Goal: Task Accomplishment & Management: Use online tool/utility

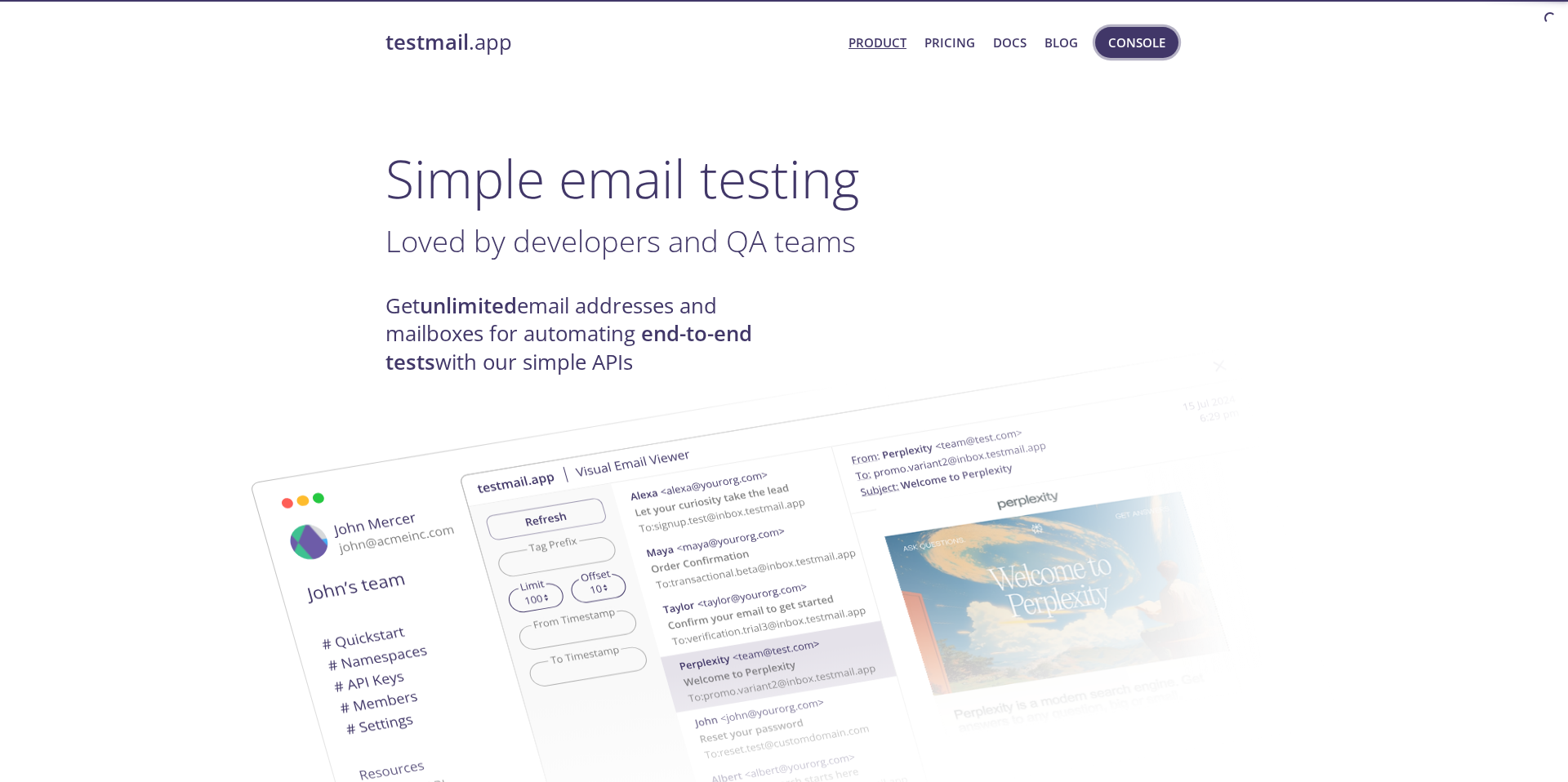
click at [1134, 55] on button "Console" at bounding box center [1137, 42] width 83 height 31
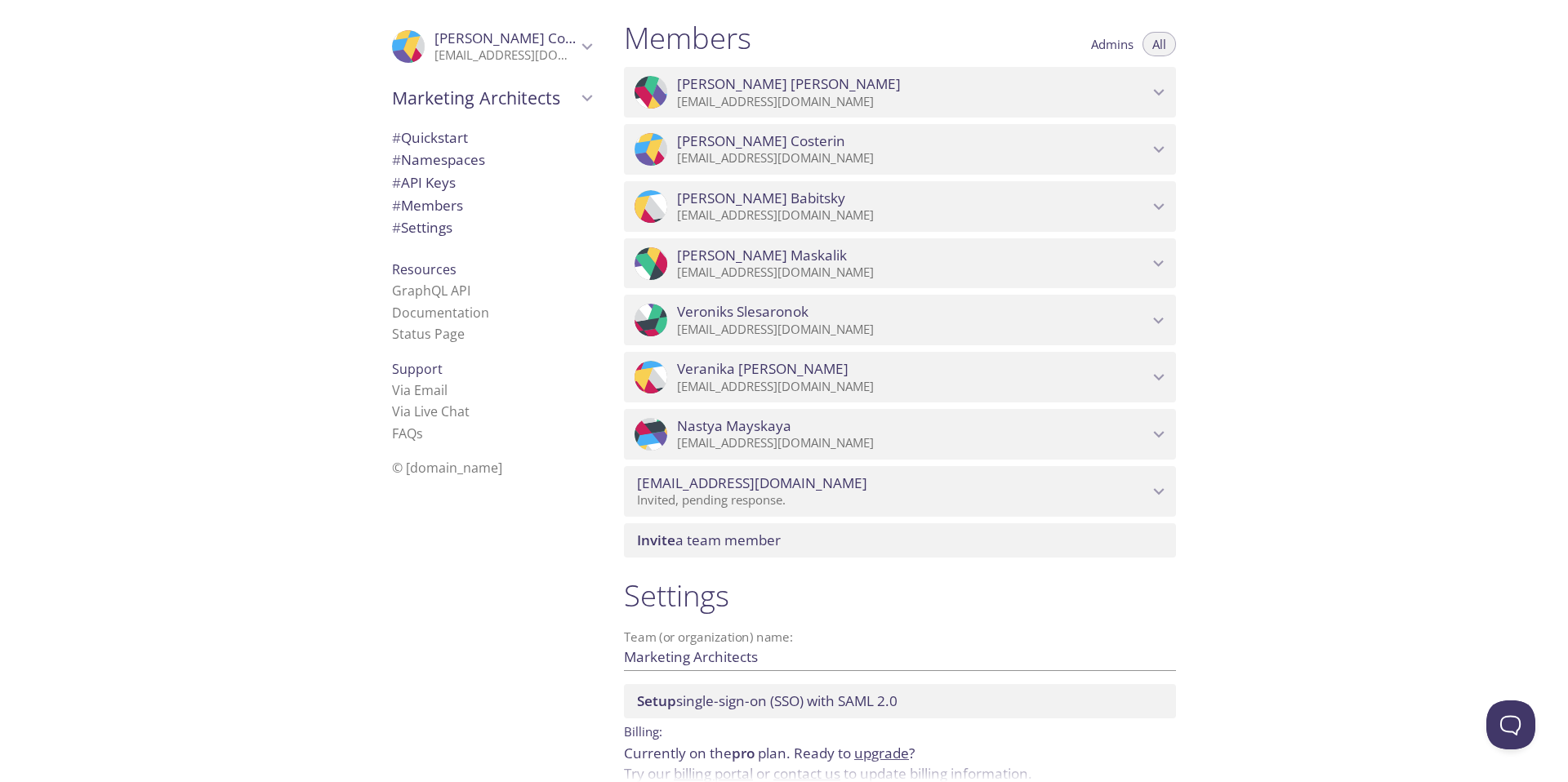
scroll to position [1342, 0]
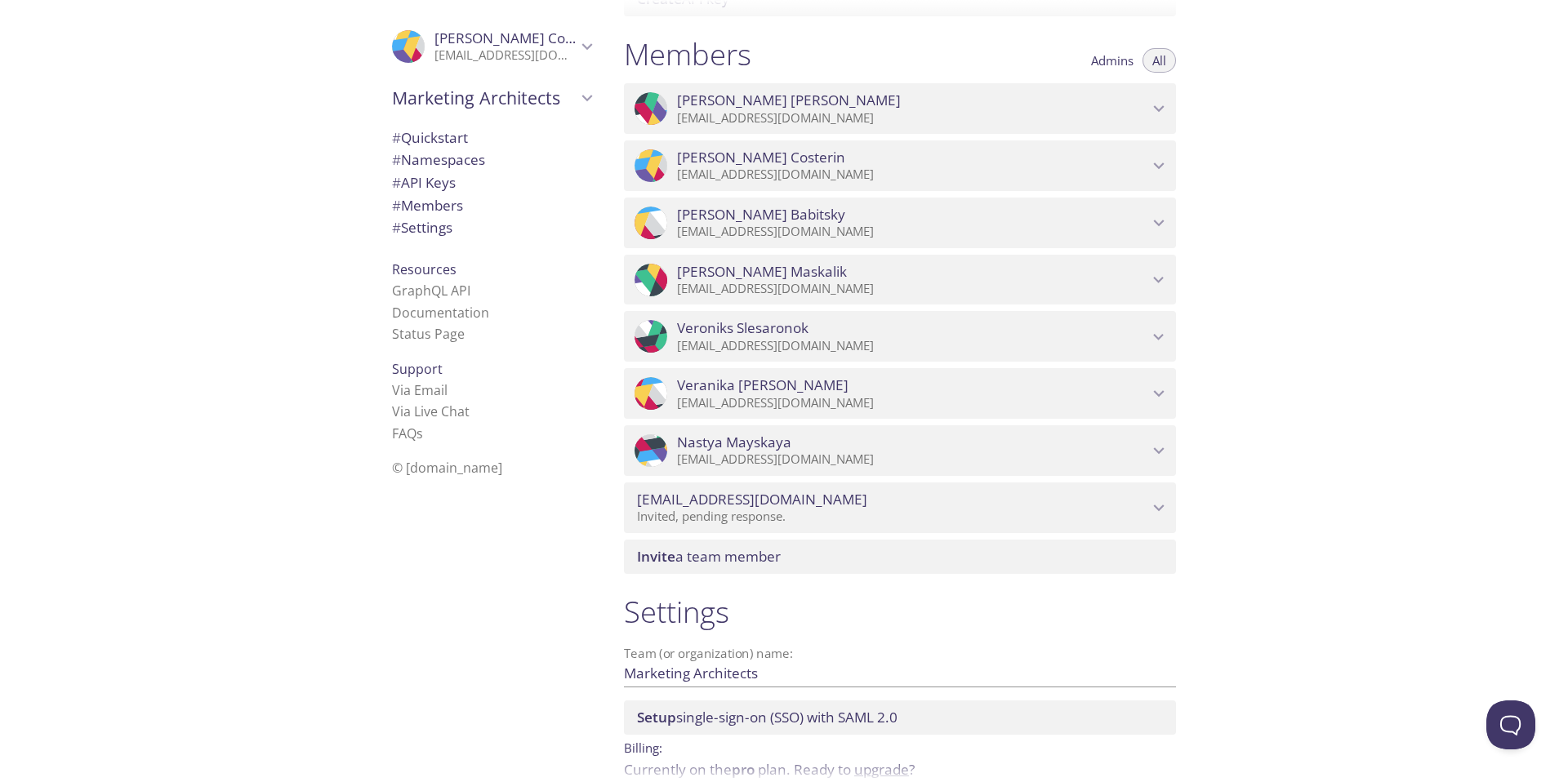
click at [1450, 463] on div "Quickstart Send a test email to [EMAIL_ADDRESS][DOMAIN_NAME] and then click her…" at bounding box center [1089, 391] width 957 height 782
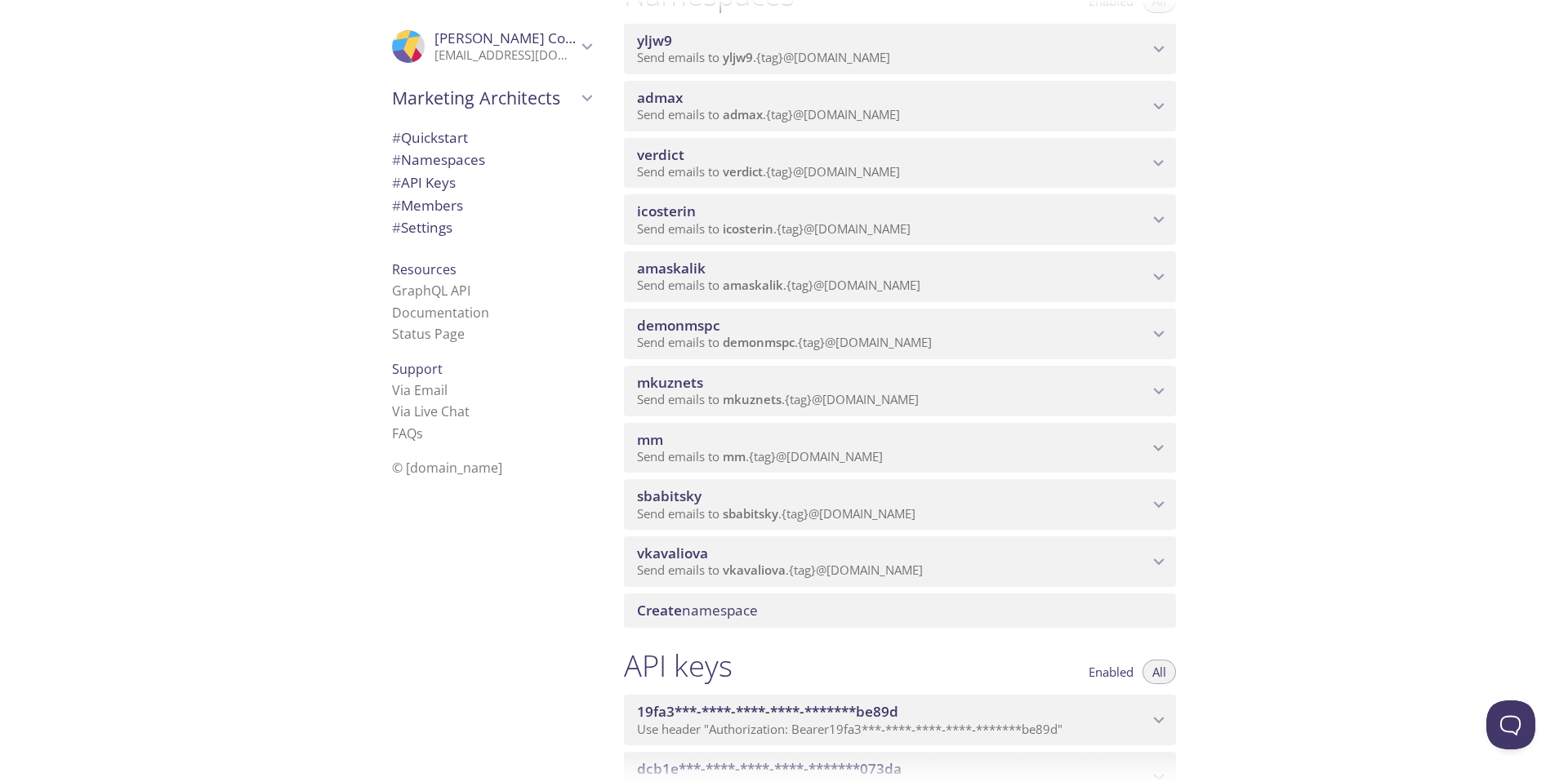
scroll to position [235, 0]
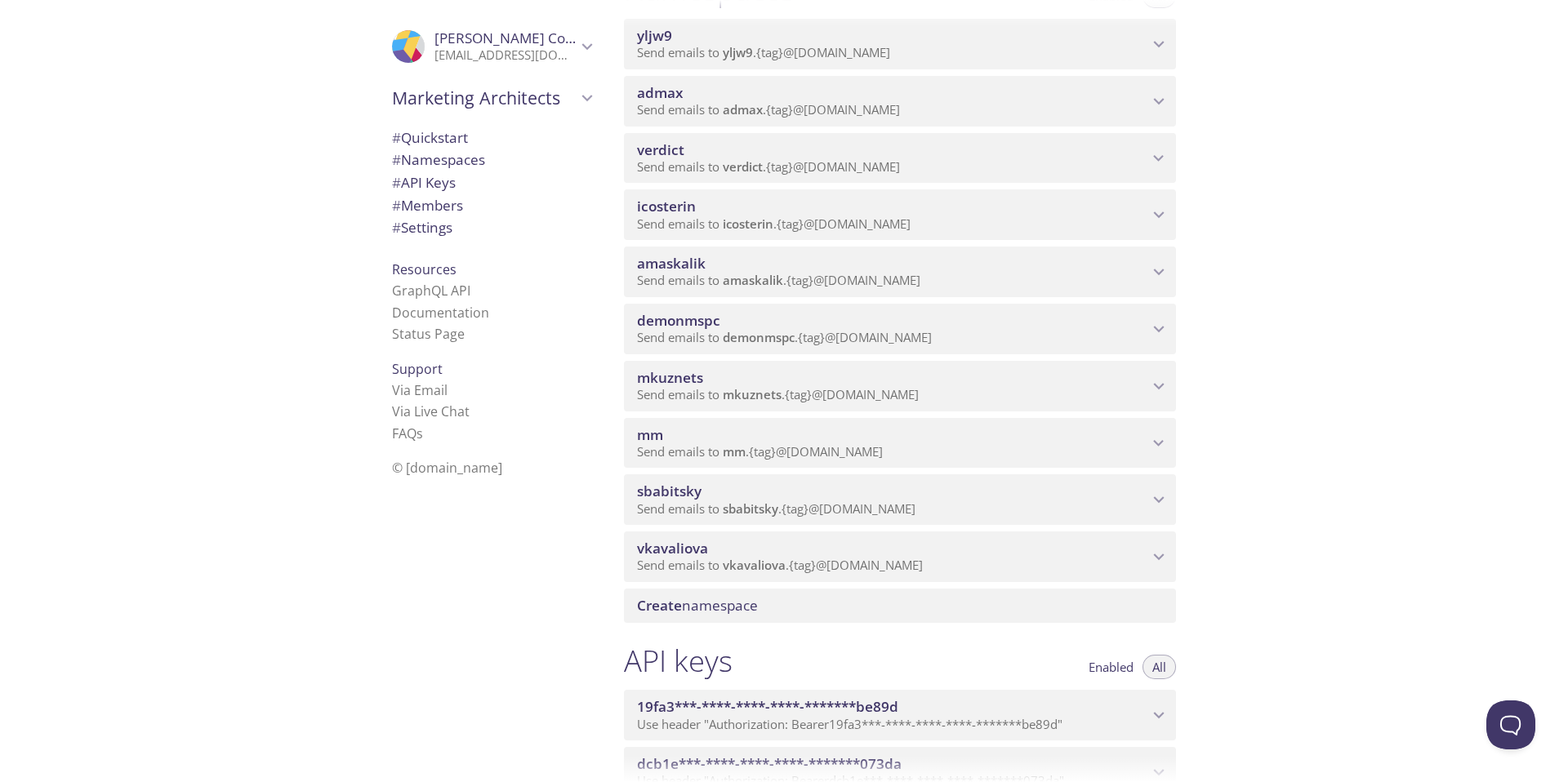
click at [865, 448] on span "Send emails to mm . {tag} @[DOMAIN_NAME]" at bounding box center [760, 452] width 246 height 16
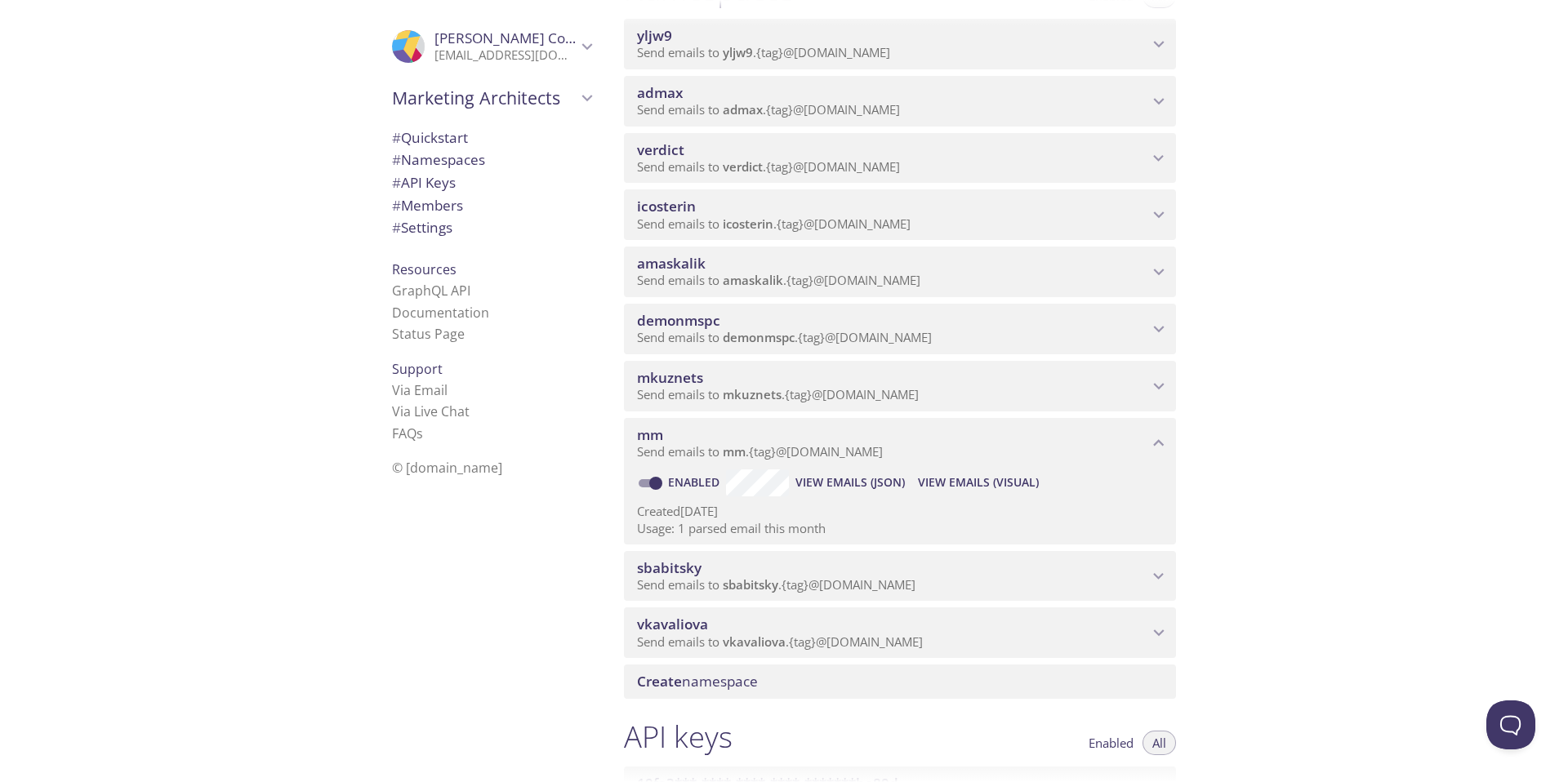
click at [962, 476] on span "View Emails (Visual)" at bounding box center [978, 482] width 121 height 20
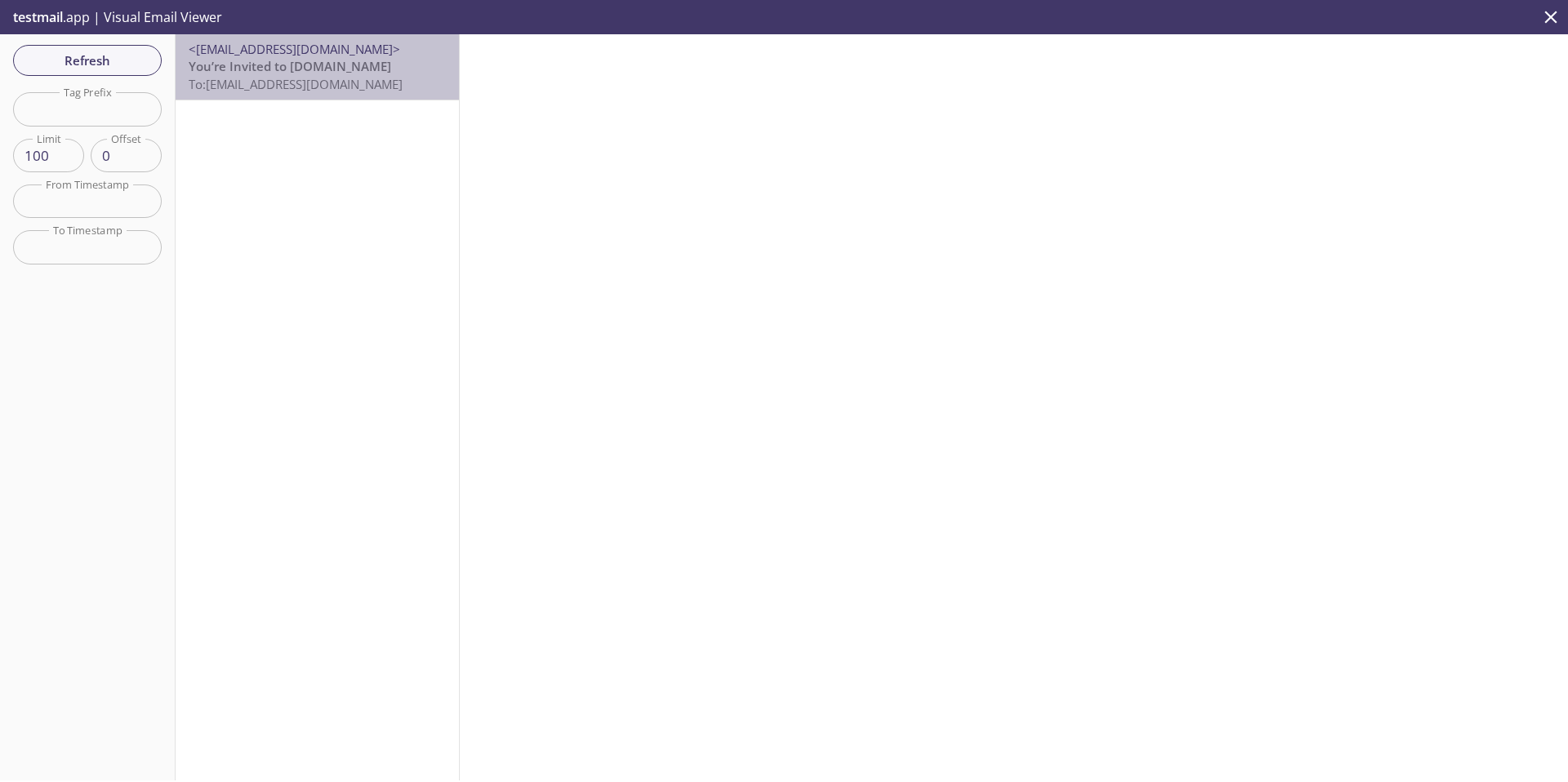
click at [330, 74] on p "You’re Invited to [DOMAIN_NAME] To: [EMAIL_ADDRESS][DOMAIN_NAME]" at bounding box center [317, 75] width 257 height 35
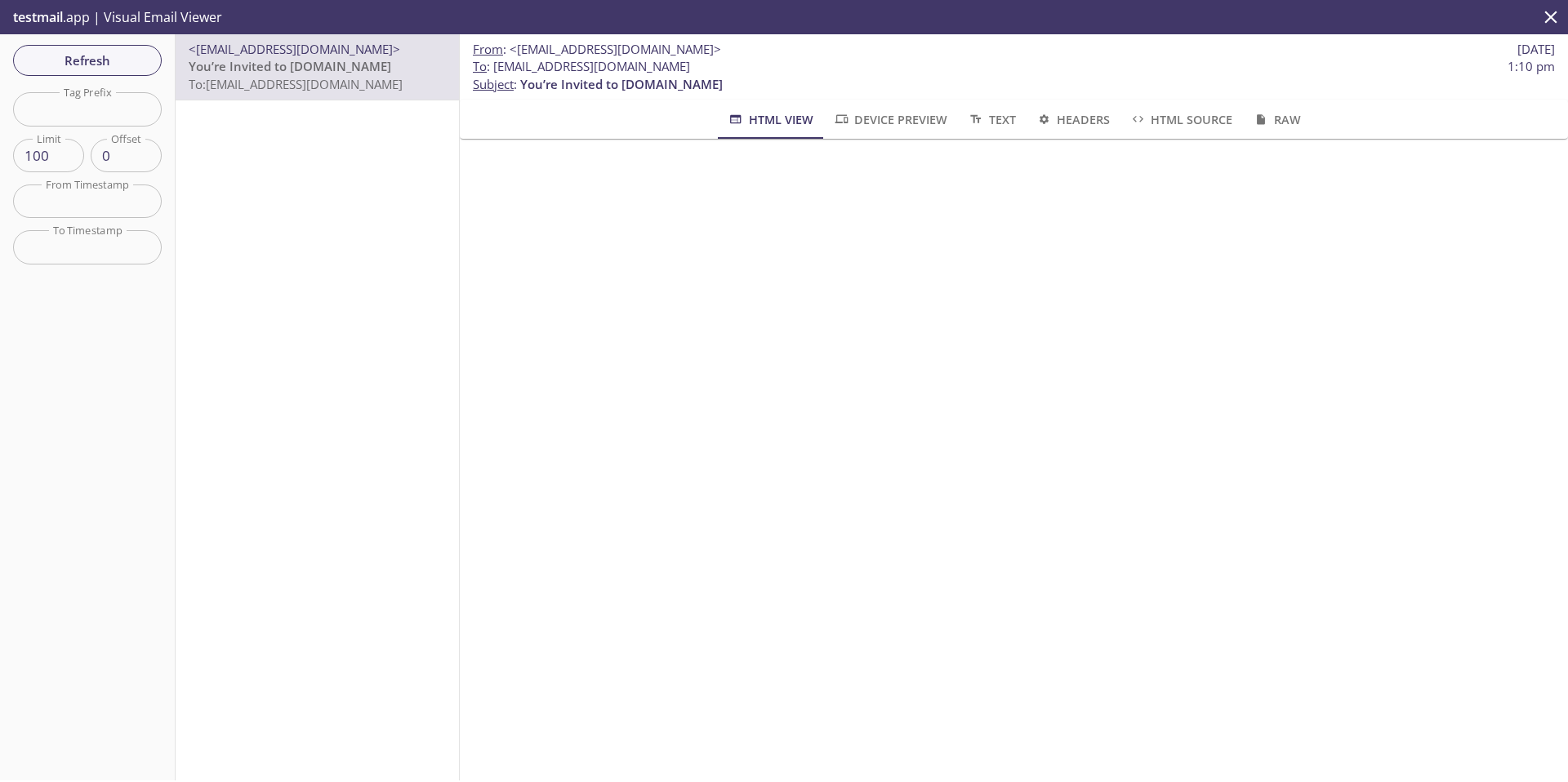
drag, startPoint x: 496, startPoint y: 67, endPoint x: 770, endPoint y: 66, distance: 274.0
click at [771, 66] on span "To : [EMAIL_ADDRESS][DOMAIN_NAME] 1:10 pm" at bounding box center [1013, 66] width 1082 height 17
copy span "[EMAIL_ADDRESS][DOMAIN_NAME]"
click at [81, 51] on span "Refresh" at bounding box center [87, 61] width 123 height 21
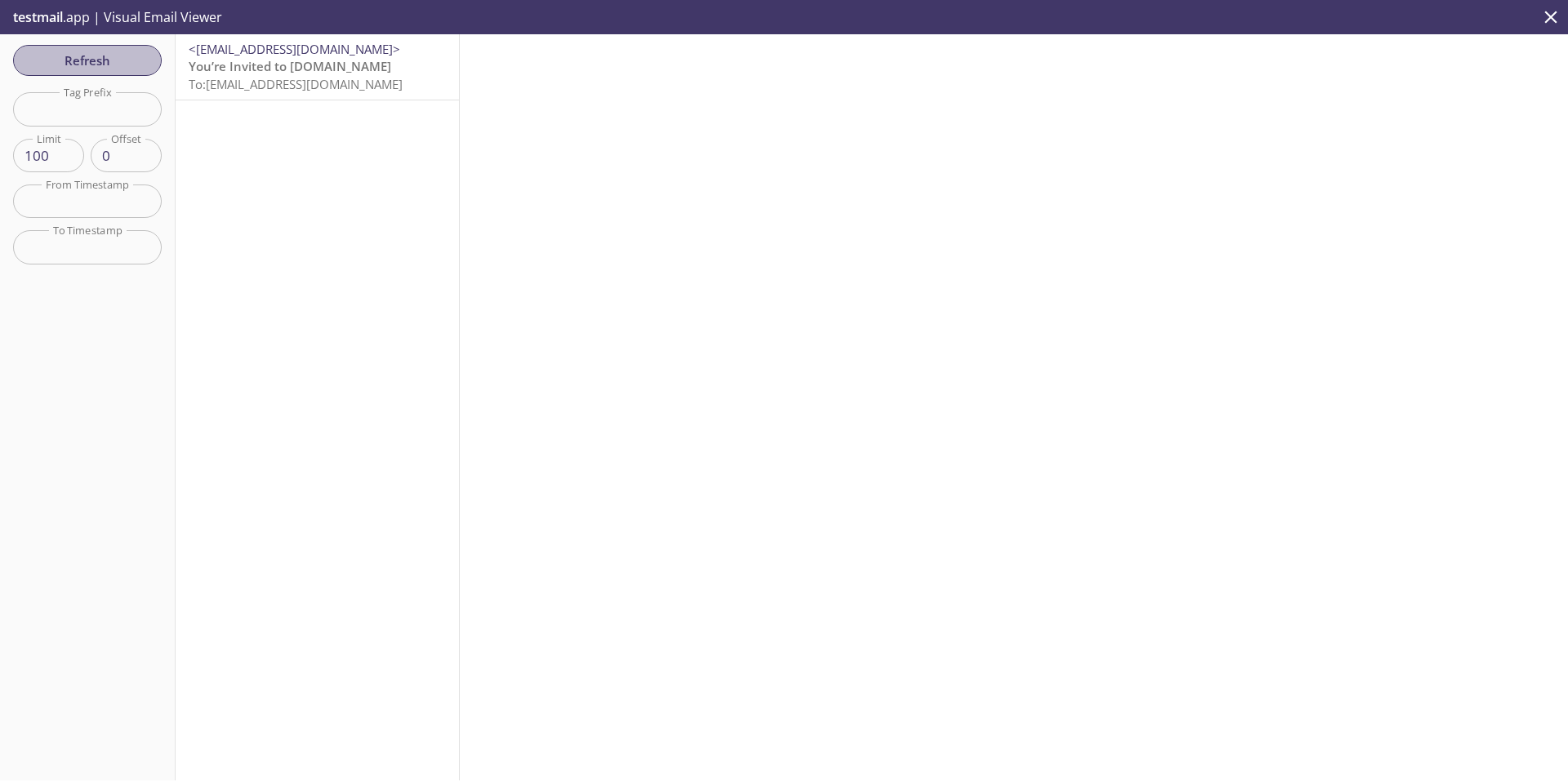
click at [81, 55] on span "Refresh" at bounding box center [87, 61] width 123 height 21
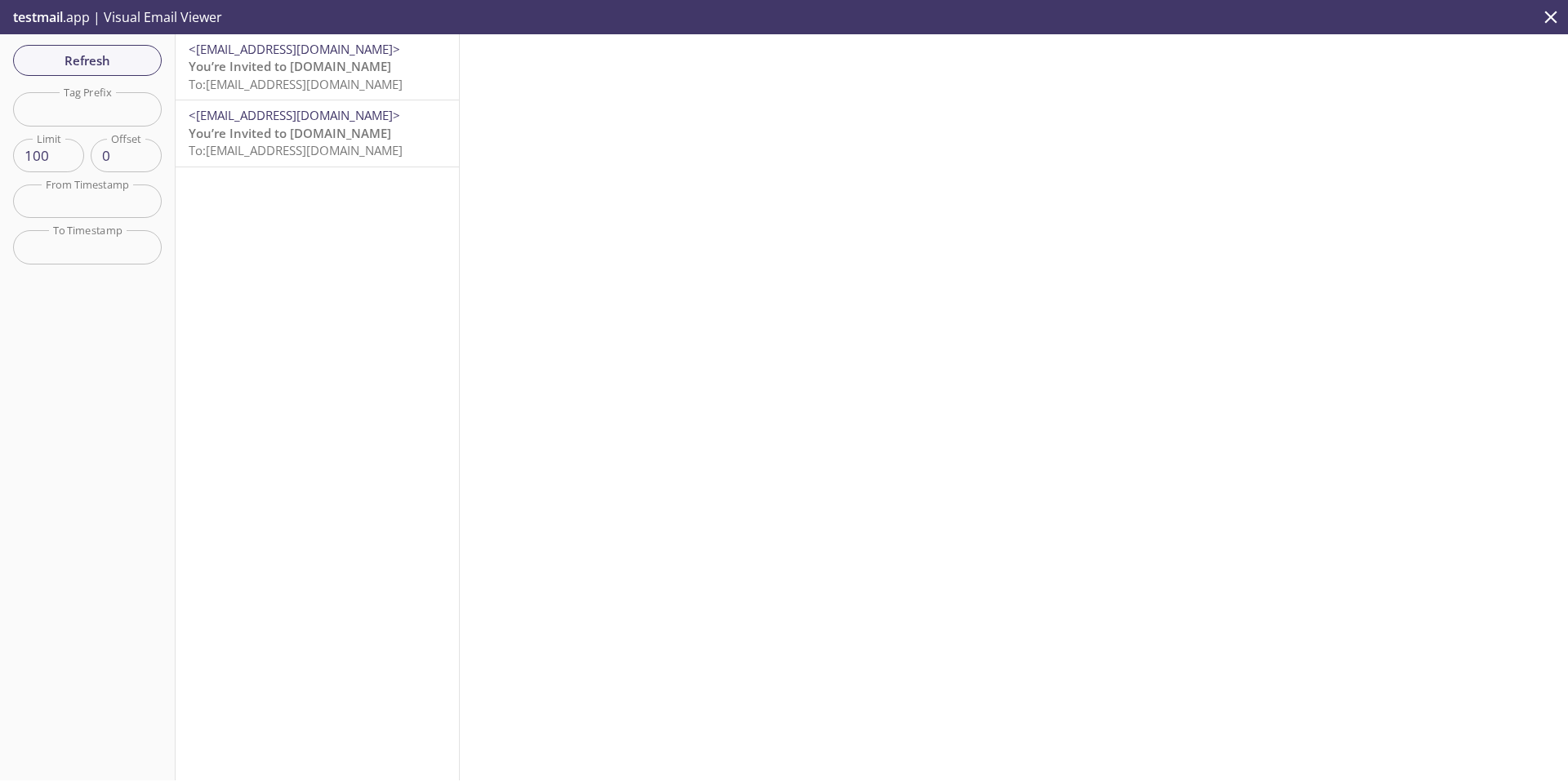
click at [335, 68] on span "You’re Invited to [DOMAIN_NAME]" at bounding box center [290, 66] width 202 height 16
